Goal: Contribute content: Contribute content

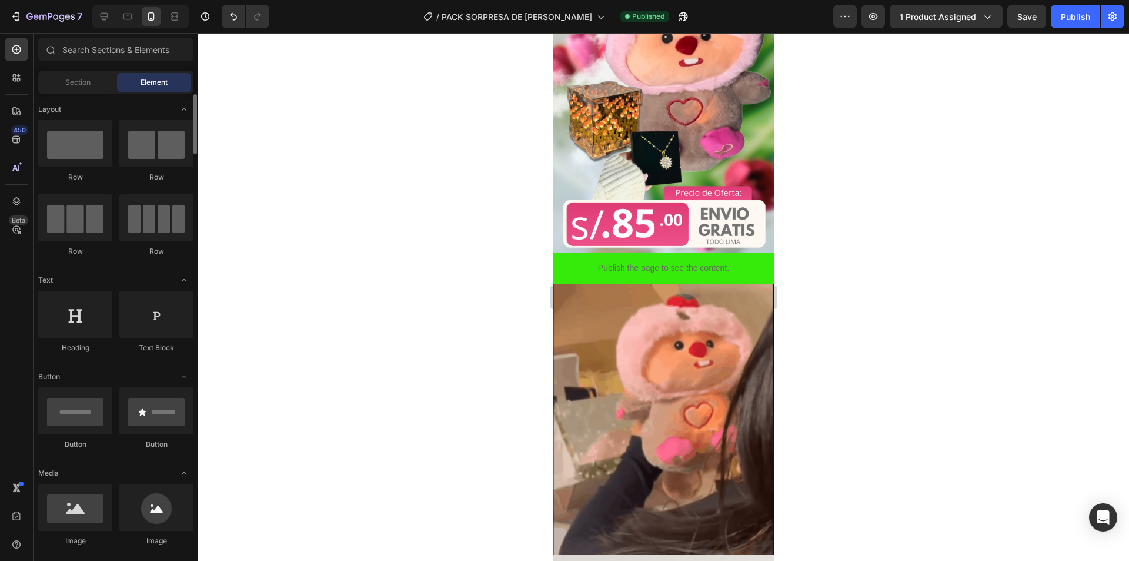
scroll to position [59, 0]
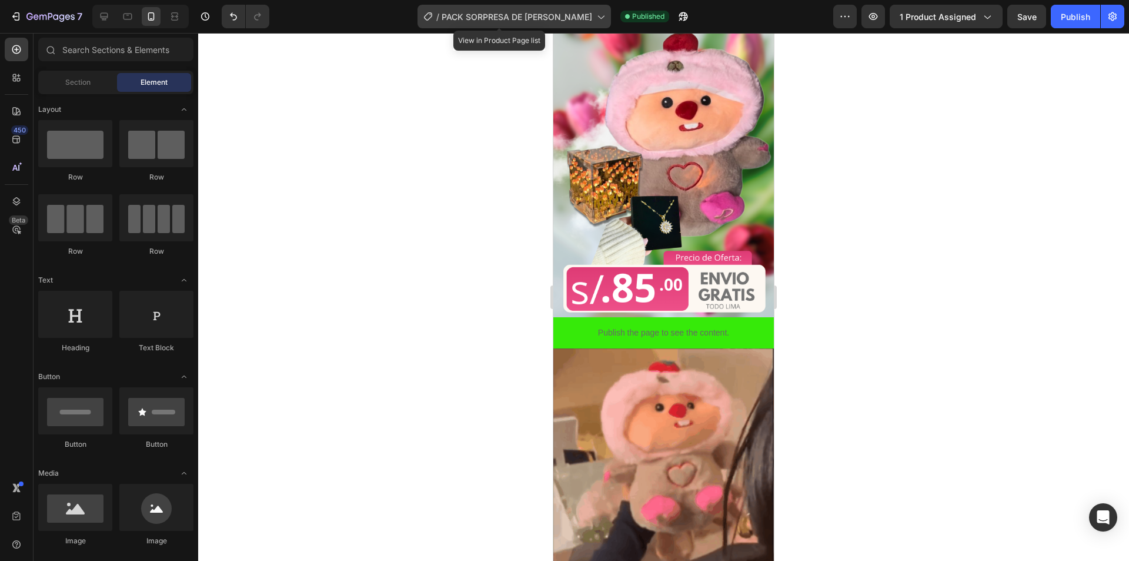
click at [460, 24] on div "/ PACK SORPRESA DE PELUCHE" at bounding box center [515, 17] width 194 height 24
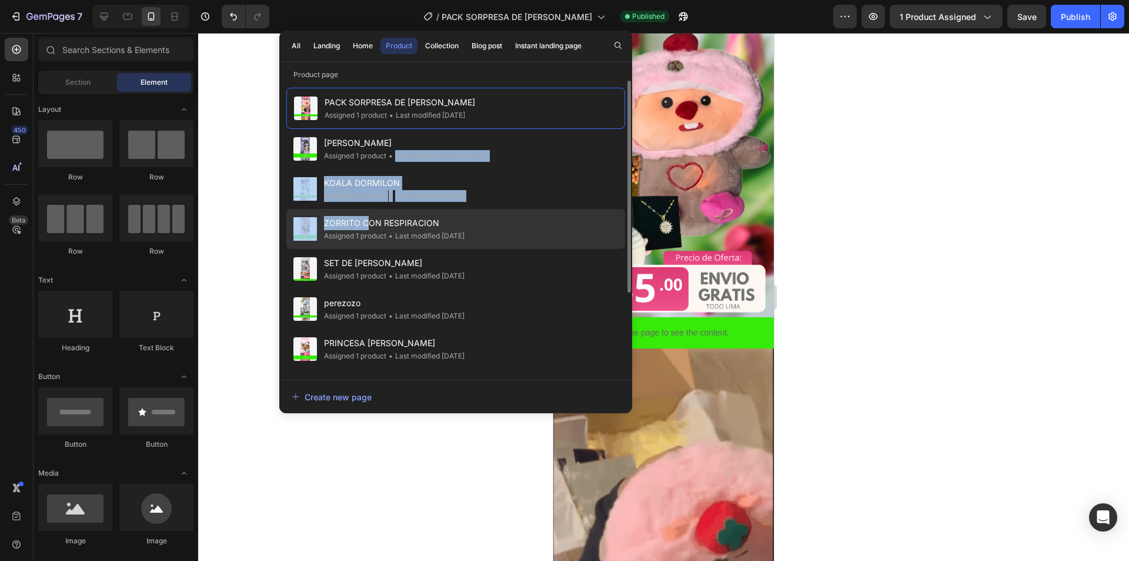
drag, startPoint x: 395, startPoint y: 151, endPoint x: 388, endPoint y: 228, distance: 77.4
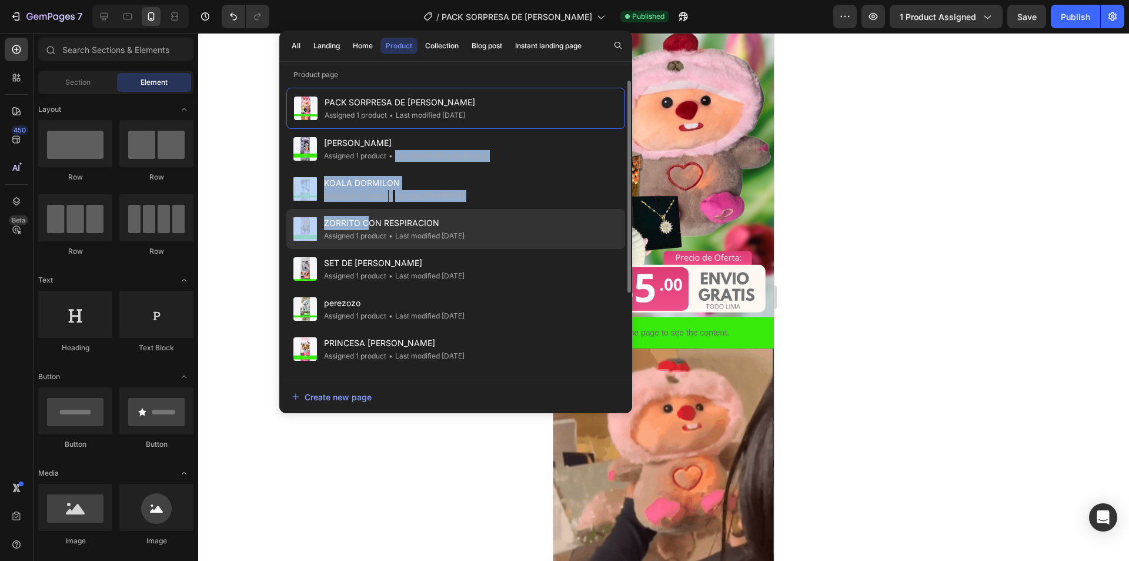
click at [369, 223] on div "PACK SORPRESA DE PELUCHE Assigned 1 product • Last modified 21 days ago GATO LU…" at bounding box center [455, 228] width 339 height 280
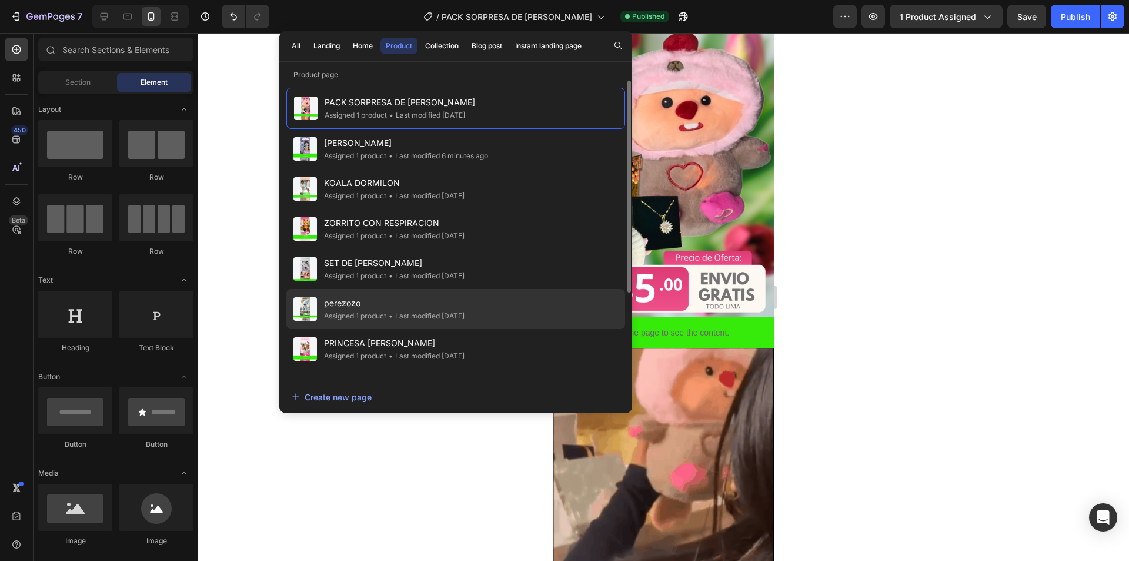
click at [382, 307] on span "perezozo" at bounding box center [394, 303] width 141 height 14
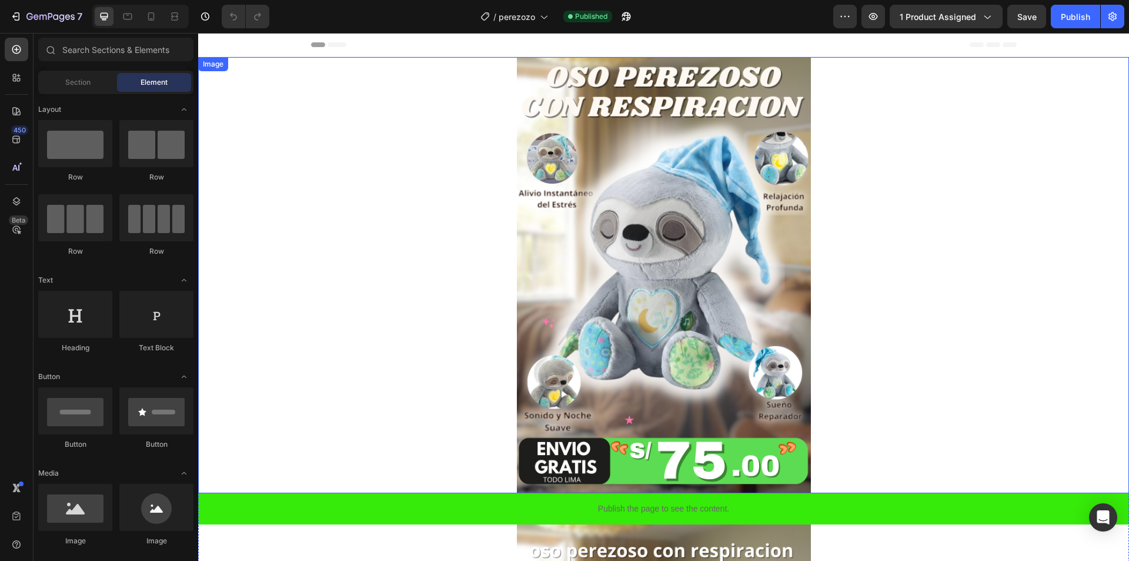
click at [655, 254] on img at bounding box center [664, 275] width 294 height 436
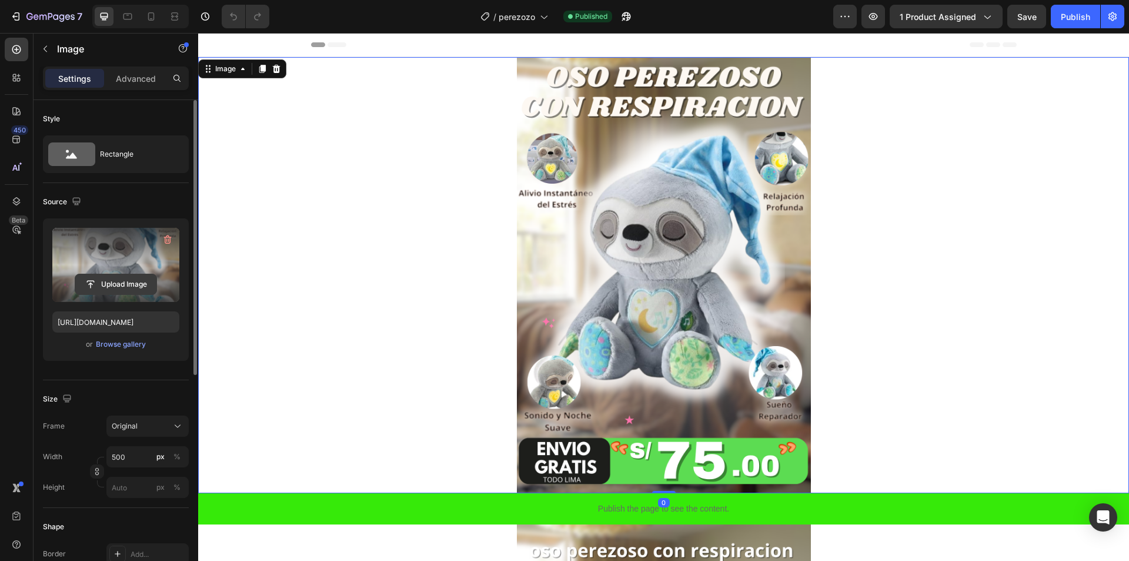
click at [134, 281] on input "file" at bounding box center [115, 284] width 81 height 20
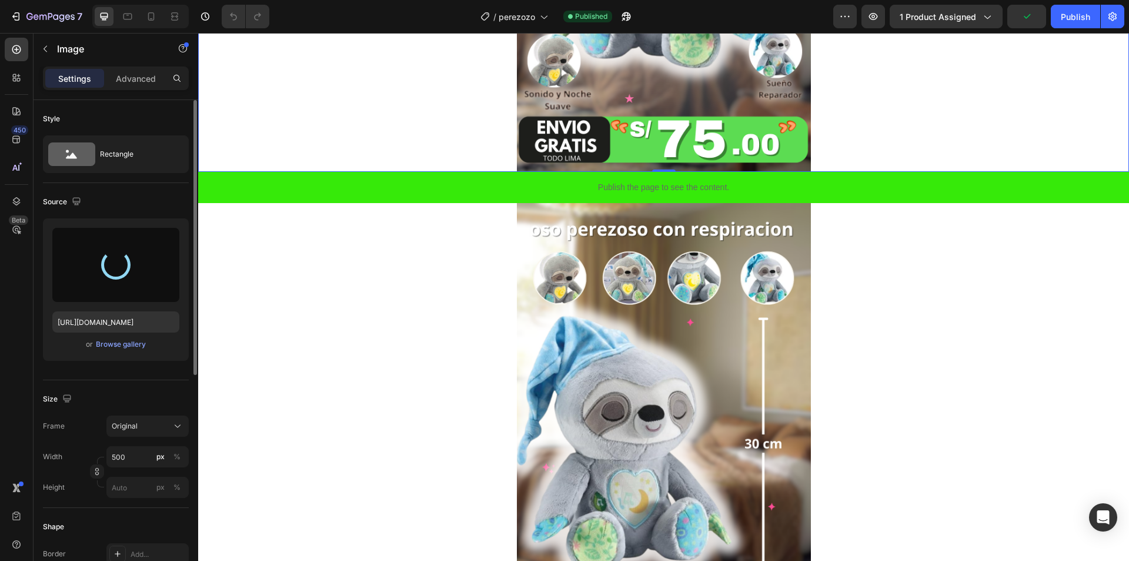
scroll to position [294, 0]
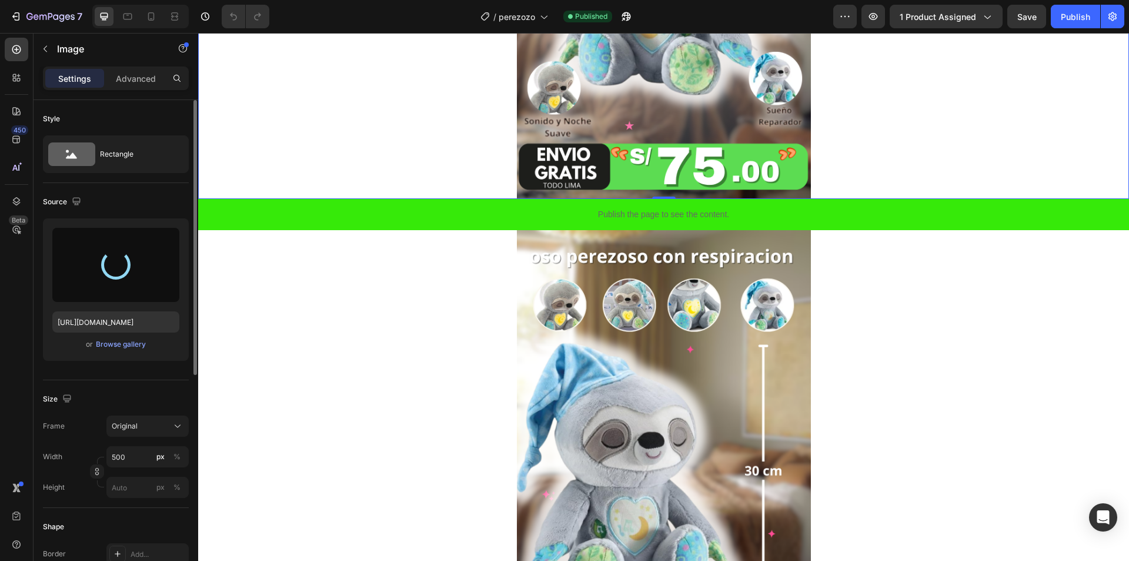
type input "[URL][DOMAIN_NAME]"
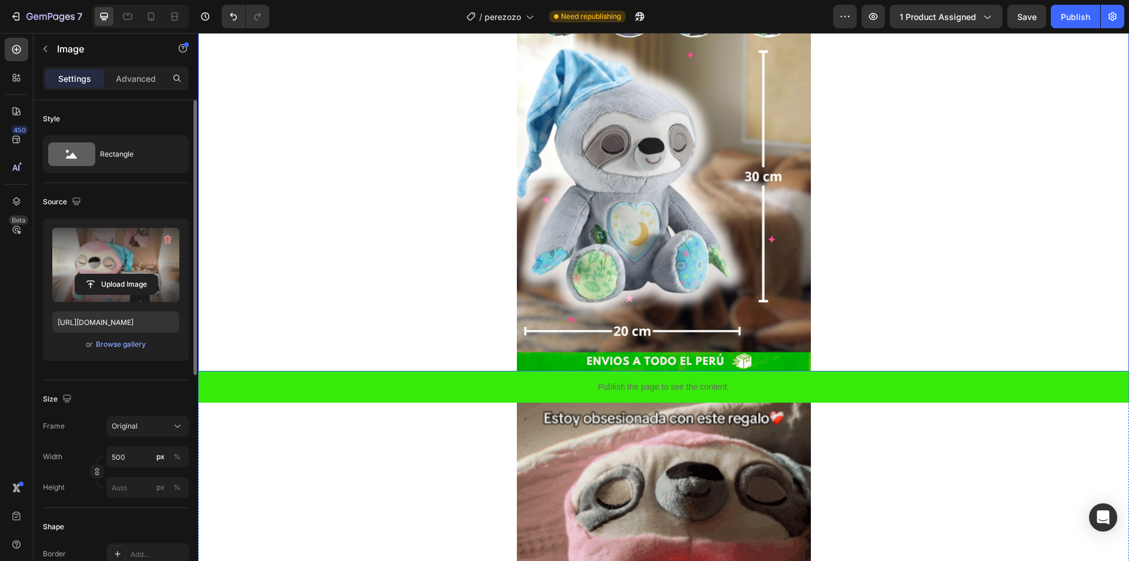
scroll to position [412, 0]
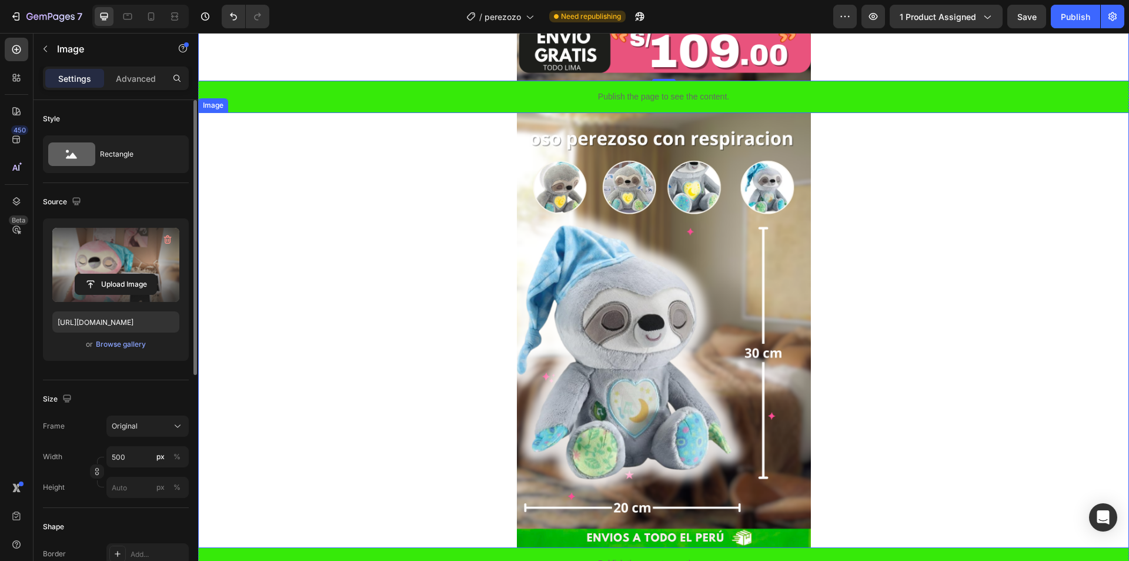
drag, startPoint x: 721, startPoint y: 272, endPoint x: 619, endPoint y: 272, distance: 102.3
click at [721, 272] on img at bounding box center [664, 330] width 294 height 436
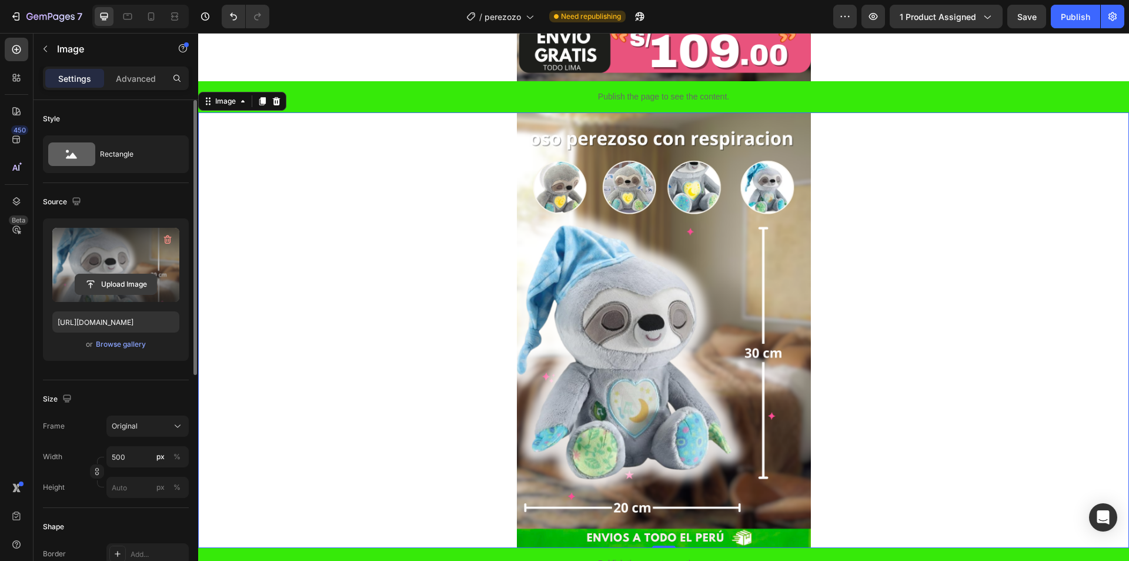
click at [122, 288] on input "file" at bounding box center [115, 284] width 81 height 20
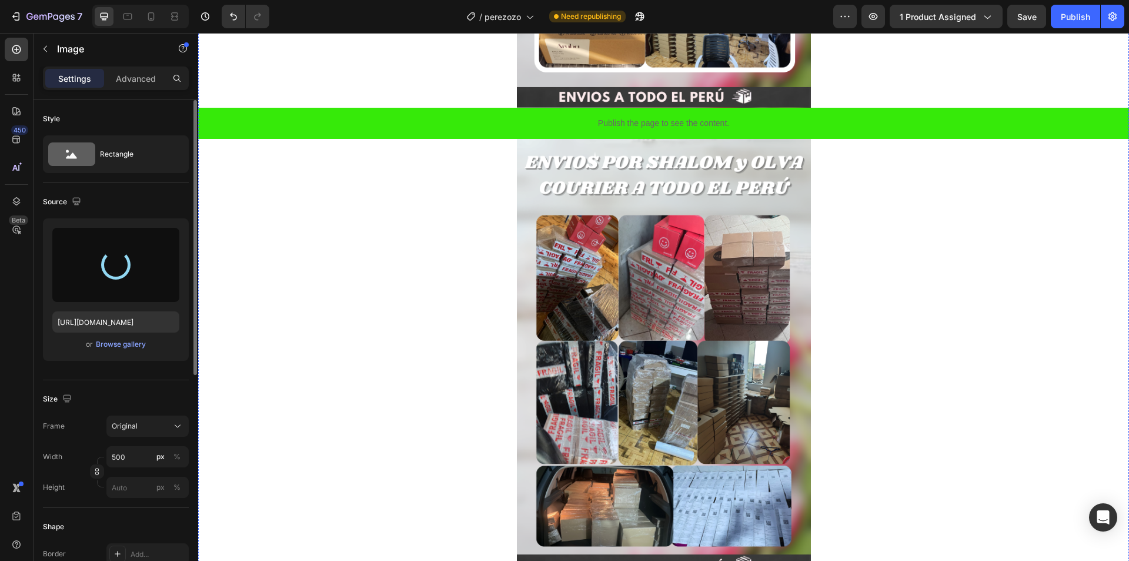
type input "[URL][DOMAIN_NAME]"
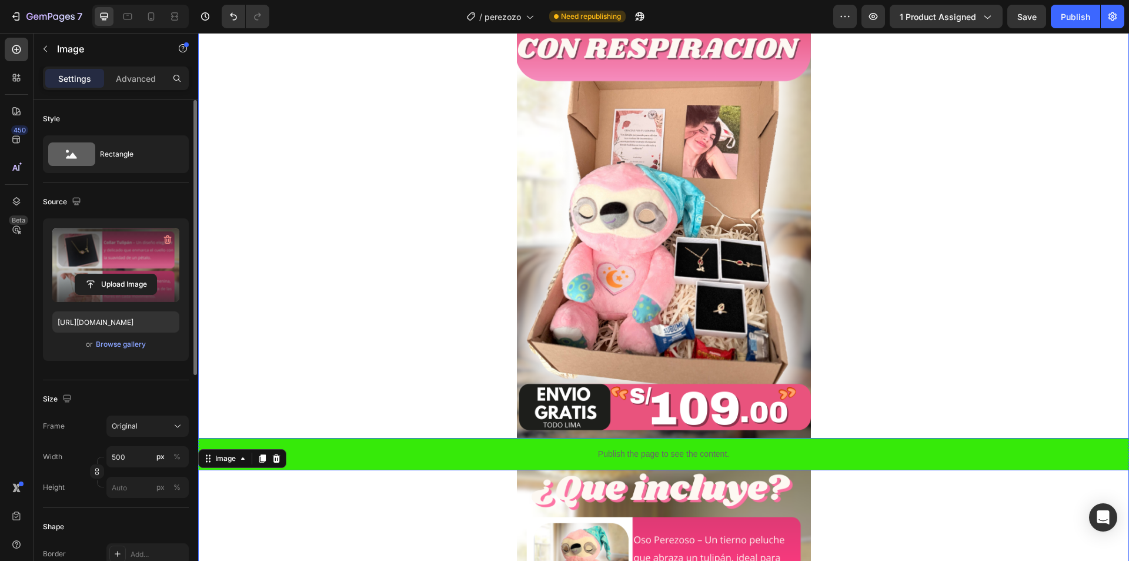
scroll to position [0, 0]
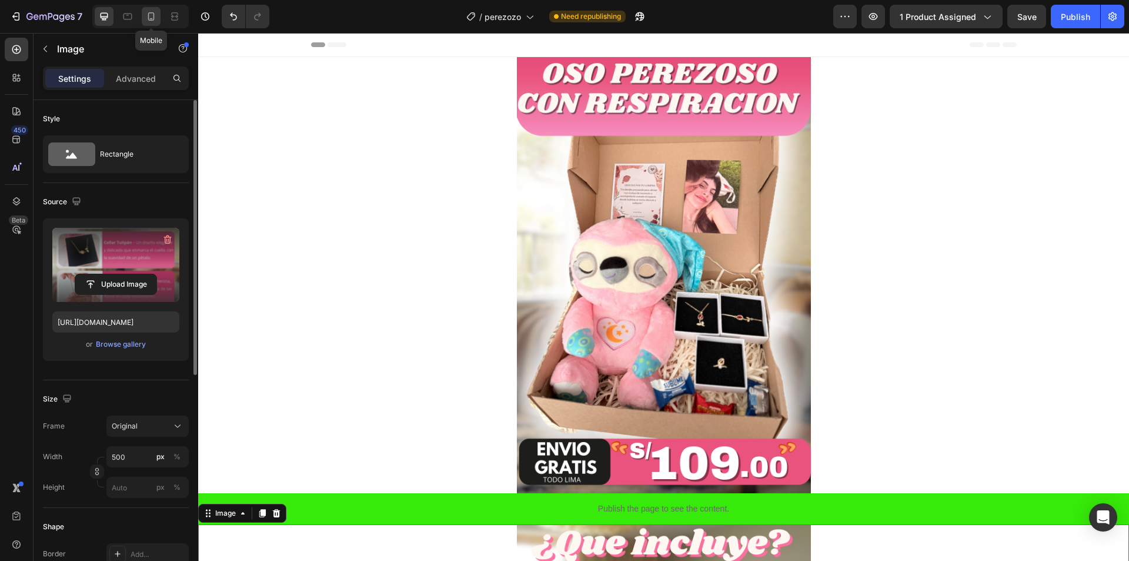
click at [149, 22] on icon at bounding box center [151, 17] width 12 height 12
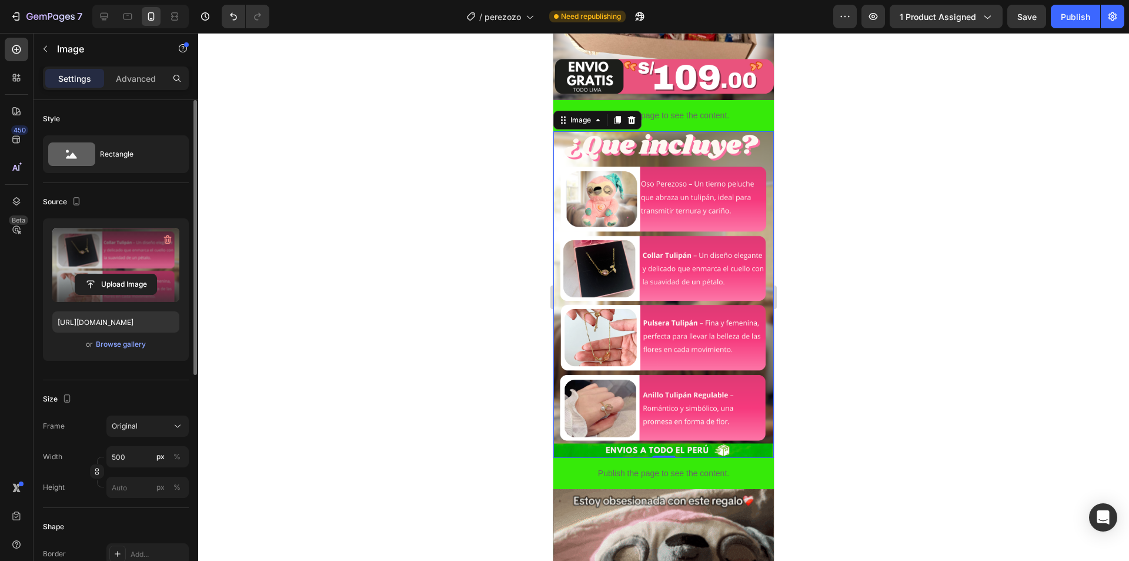
scroll to position [328, 0]
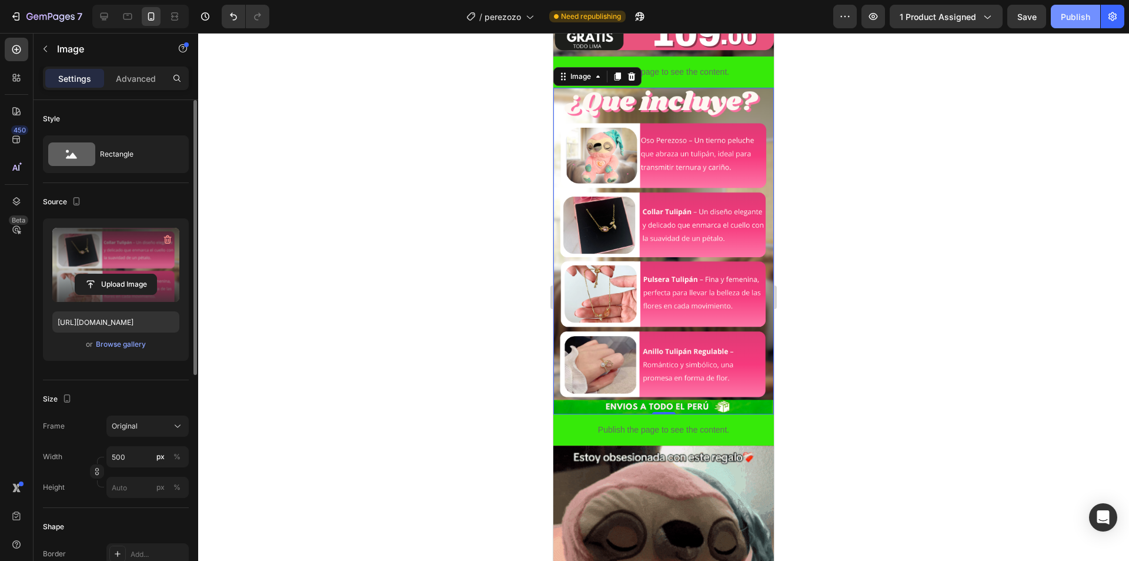
click at [1072, 16] on div "Publish" at bounding box center [1075, 17] width 29 height 12
